Goal: Navigation & Orientation: Find specific page/section

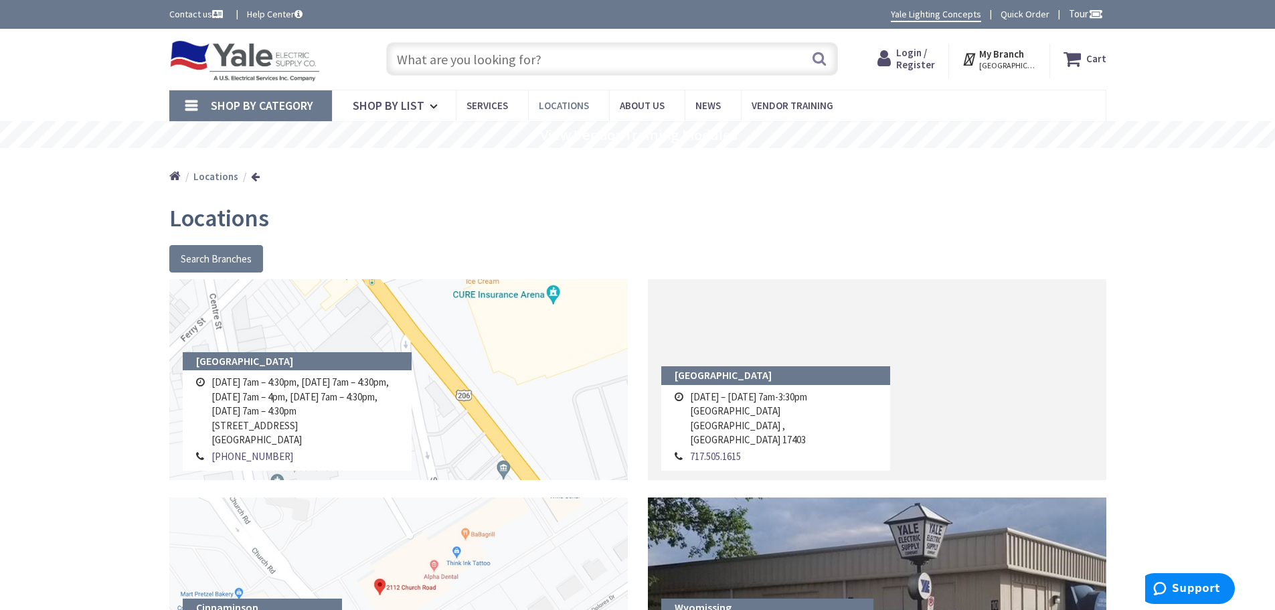
click at [574, 112] on link "Locations" at bounding box center [568, 105] width 81 height 30
